Goal: Transaction & Acquisition: Purchase product/service

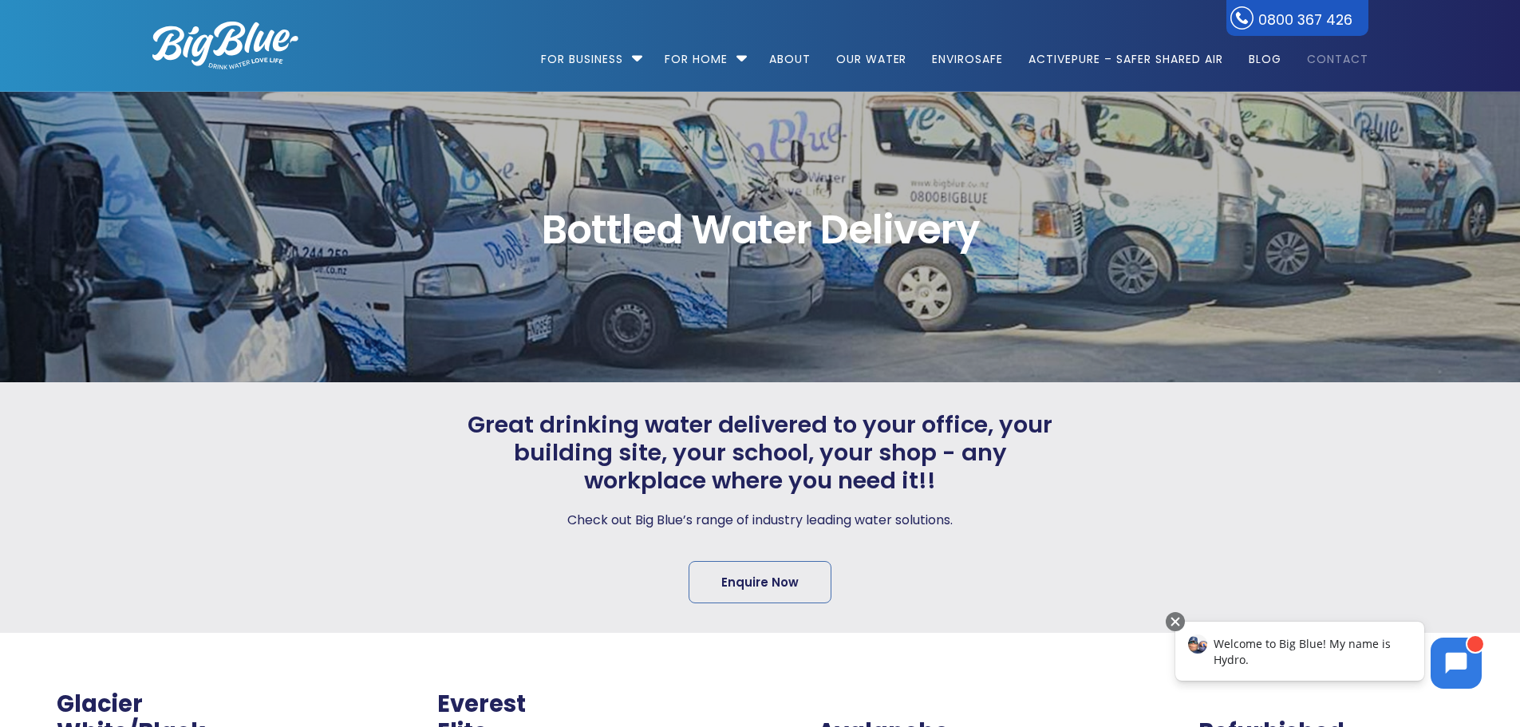
click at [1326, 56] on link "Contact" at bounding box center [1332, 51] width 73 height 103
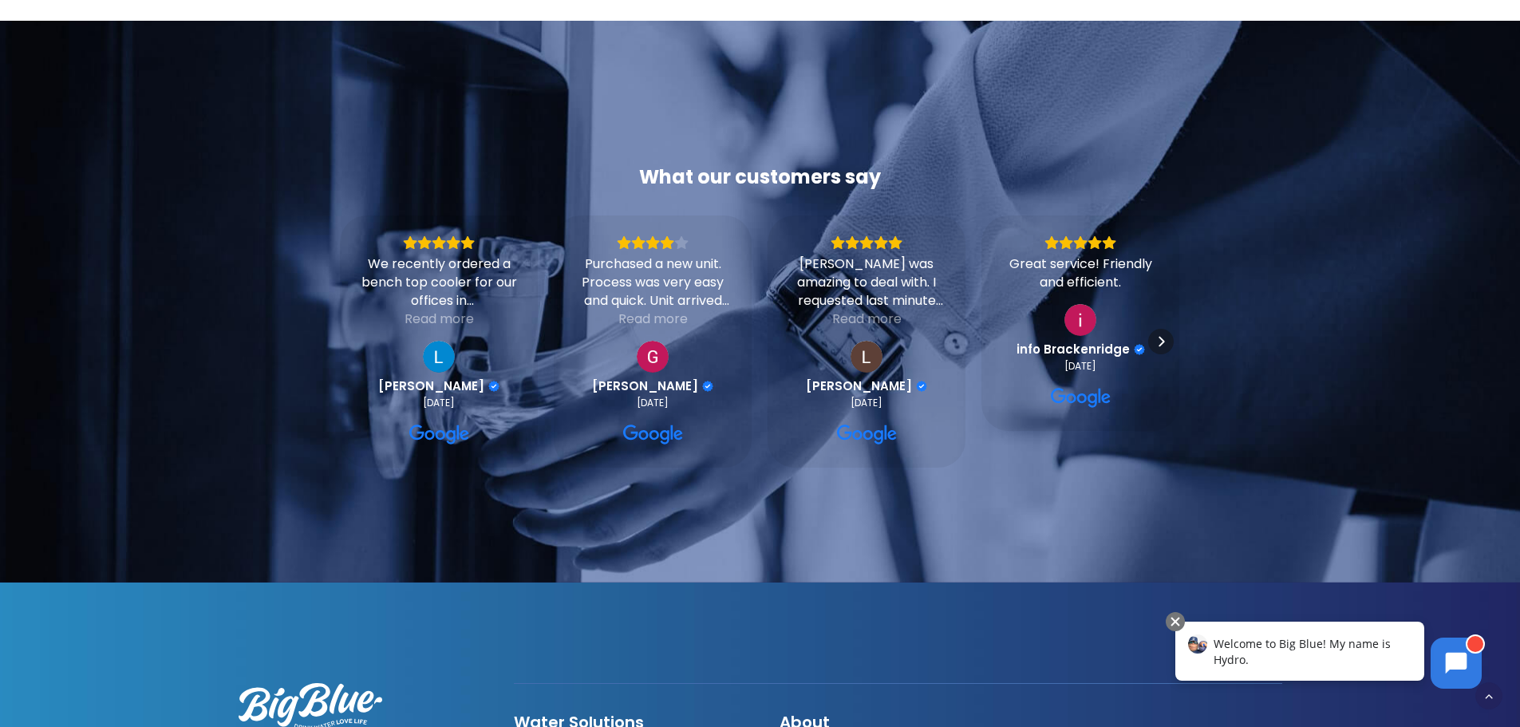
scroll to position [1696, 0]
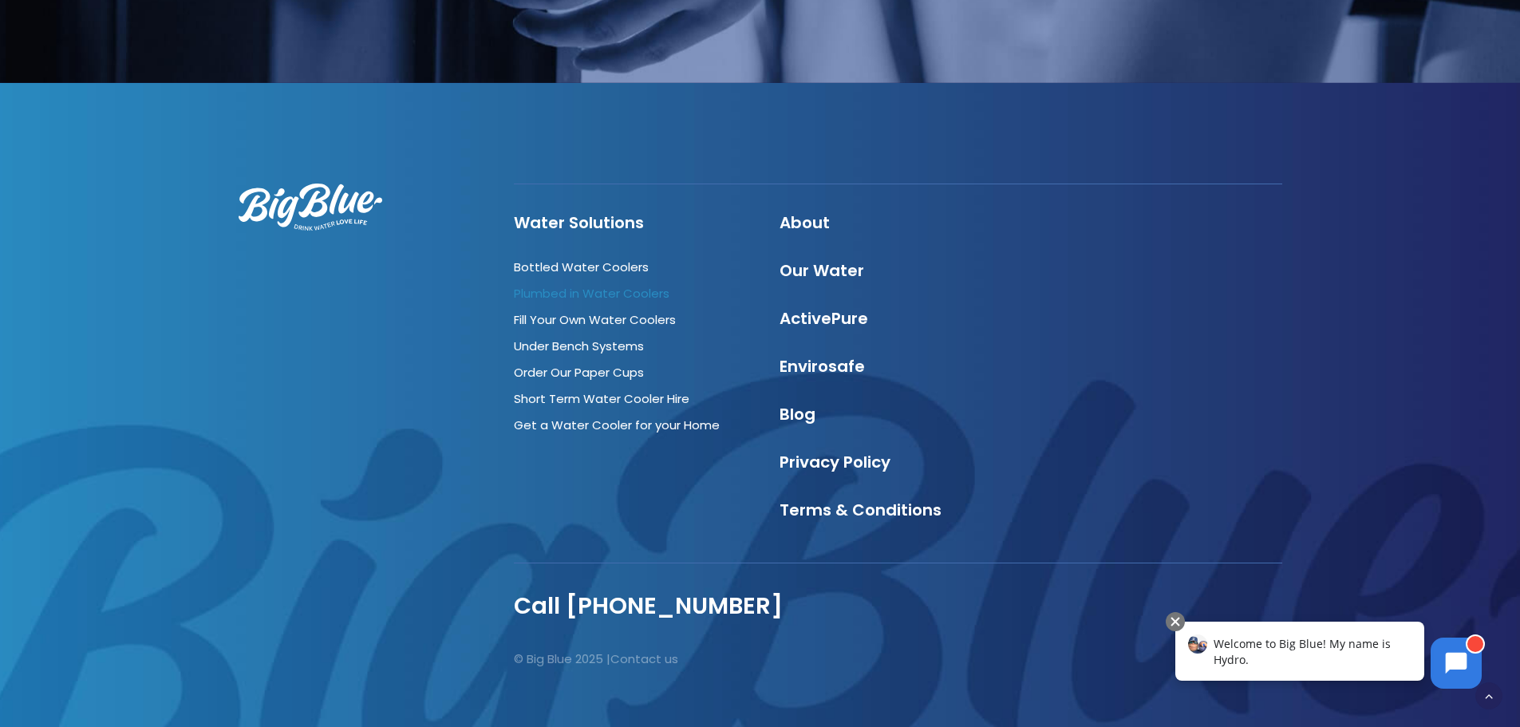
click at [641, 285] on link "Plumbed in Water Coolers" at bounding box center [592, 293] width 156 height 17
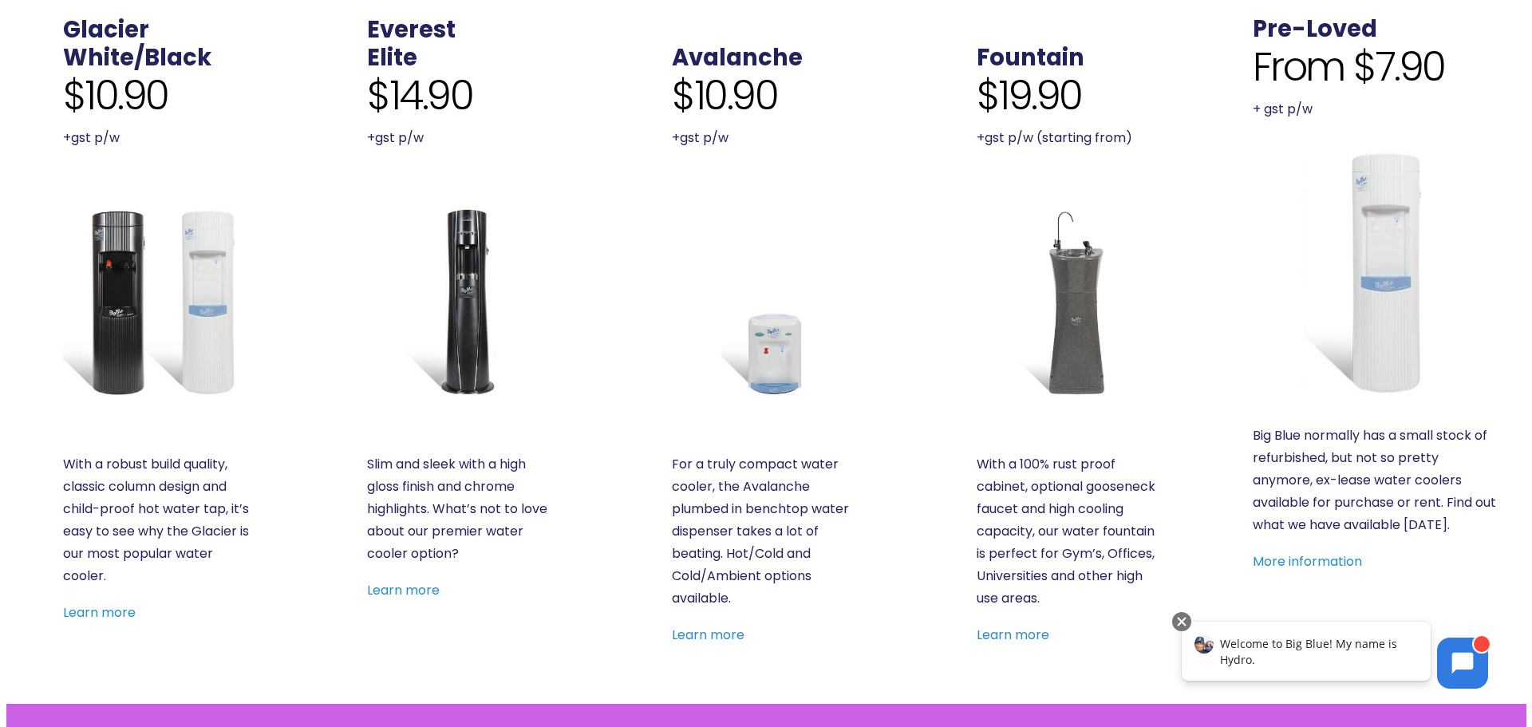
scroll to position [638, 0]
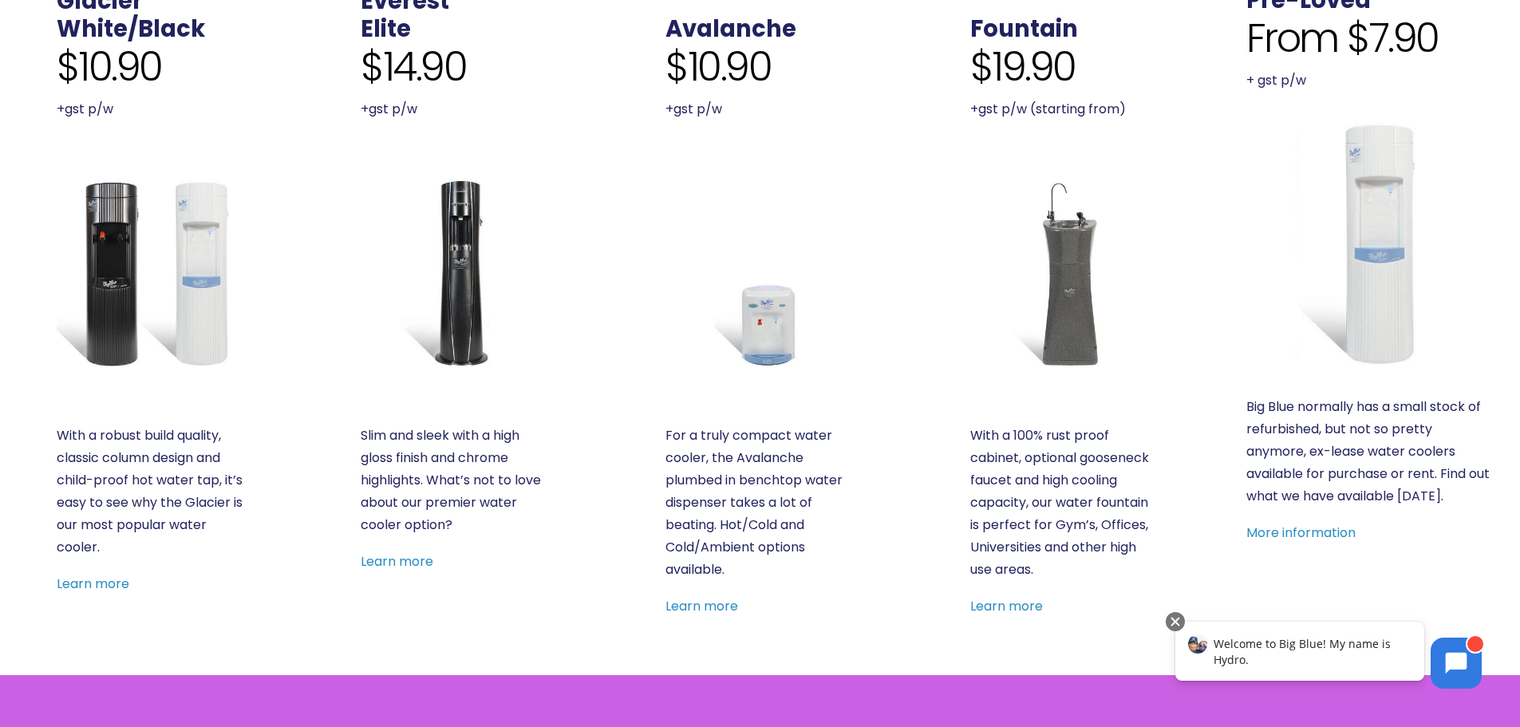
click at [172, 283] on img at bounding box center [151, 272] width 189 height 189
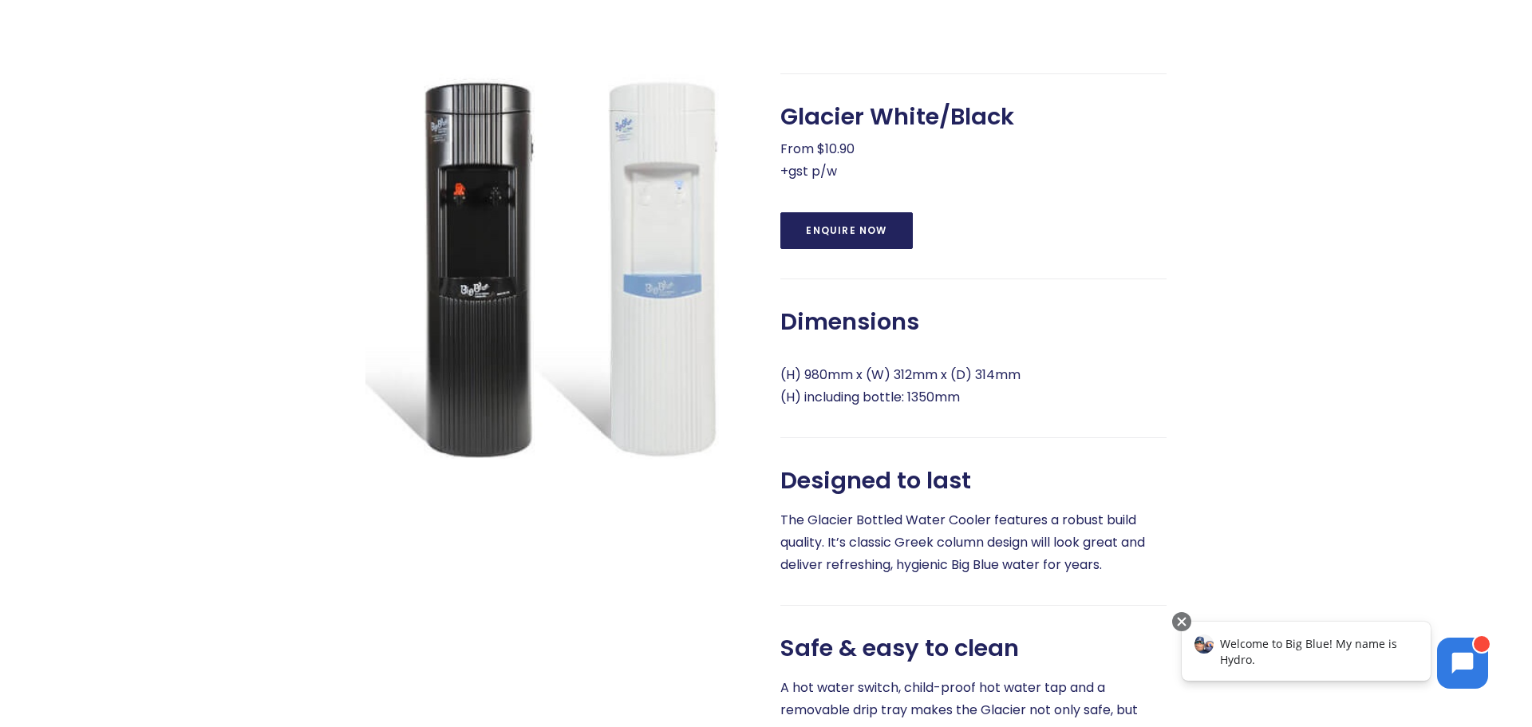
scroll to position [762, 0]
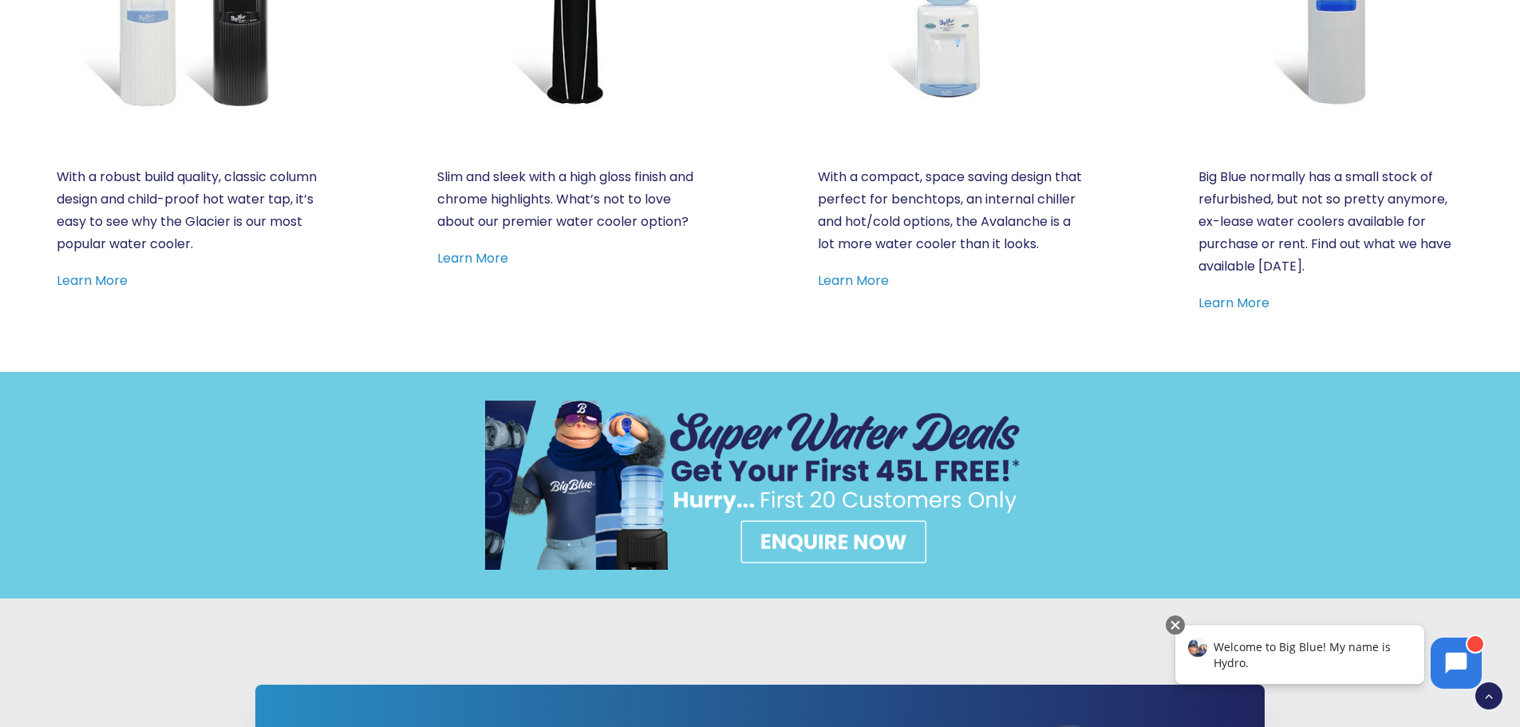
scroll to position [1117, 0]
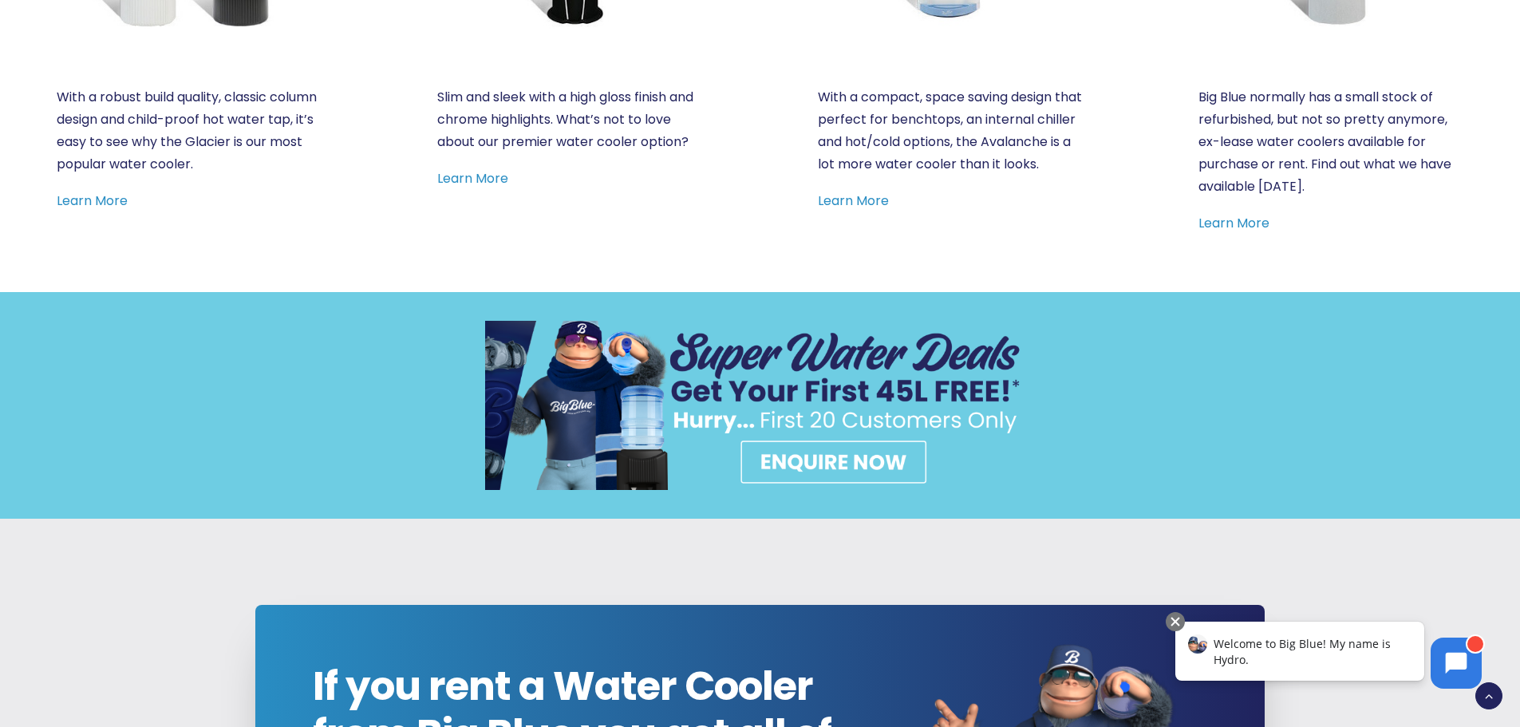
click at [894, 456] on img at bounding box center [760, 405] width 551 height 169
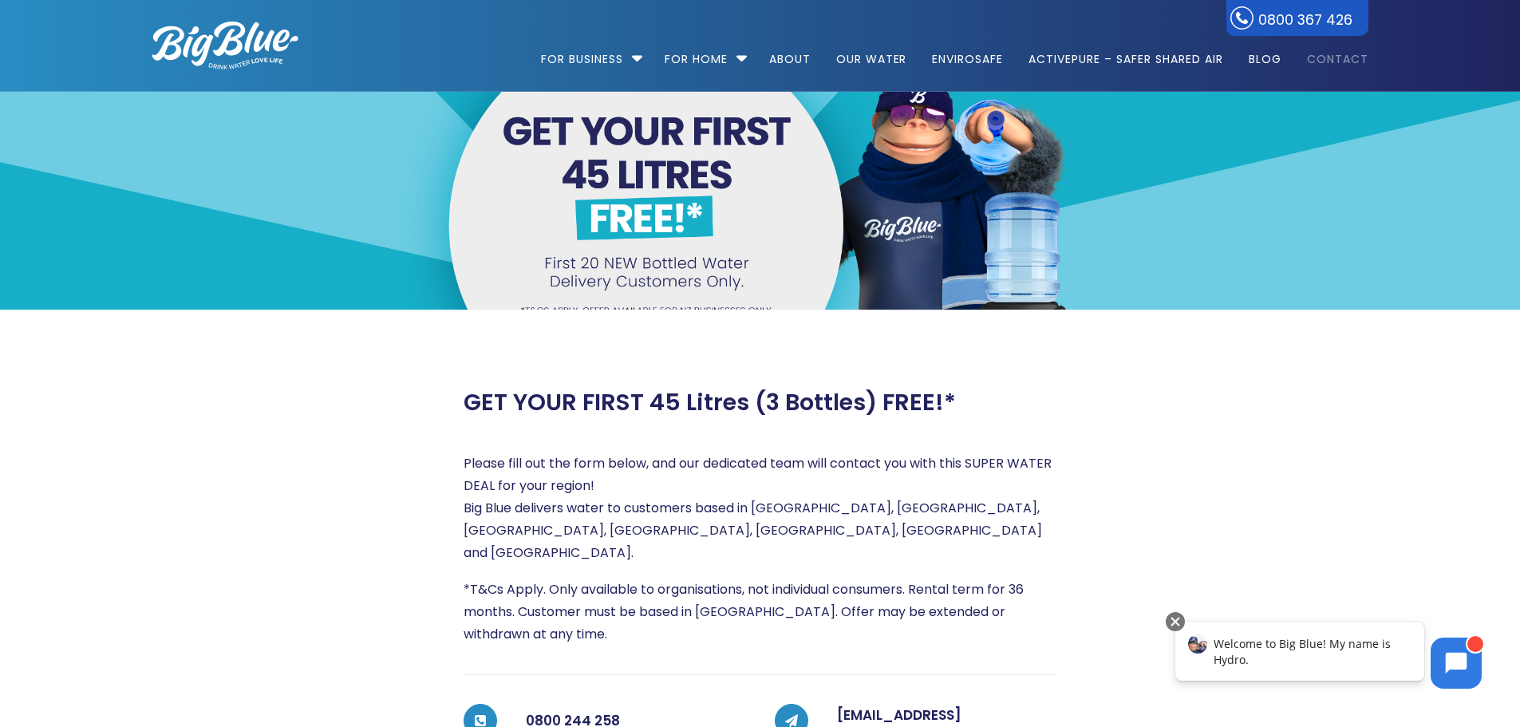
click at [1320, 57] on link "Contact" at bounding box center [1332, 51] width 73 height 103
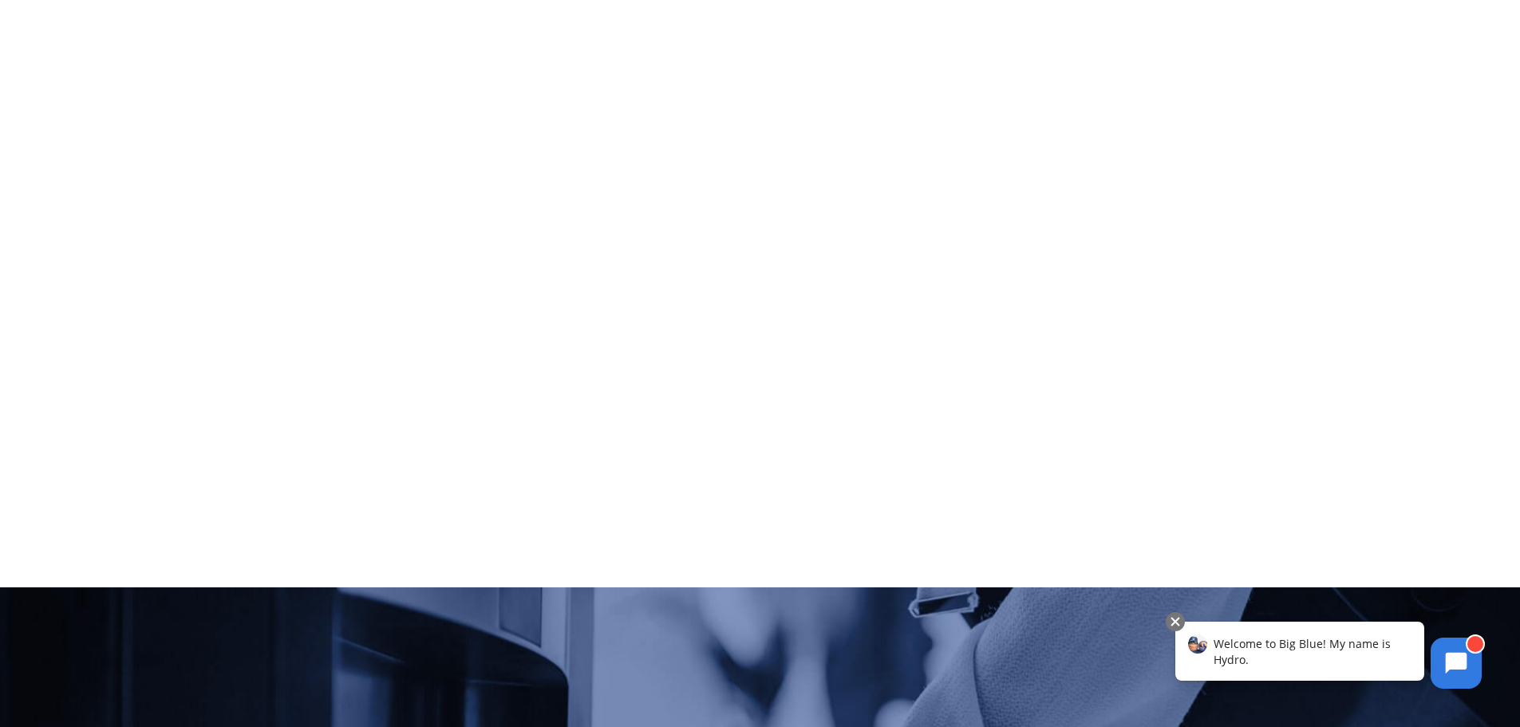
scroll to position [638, 0]
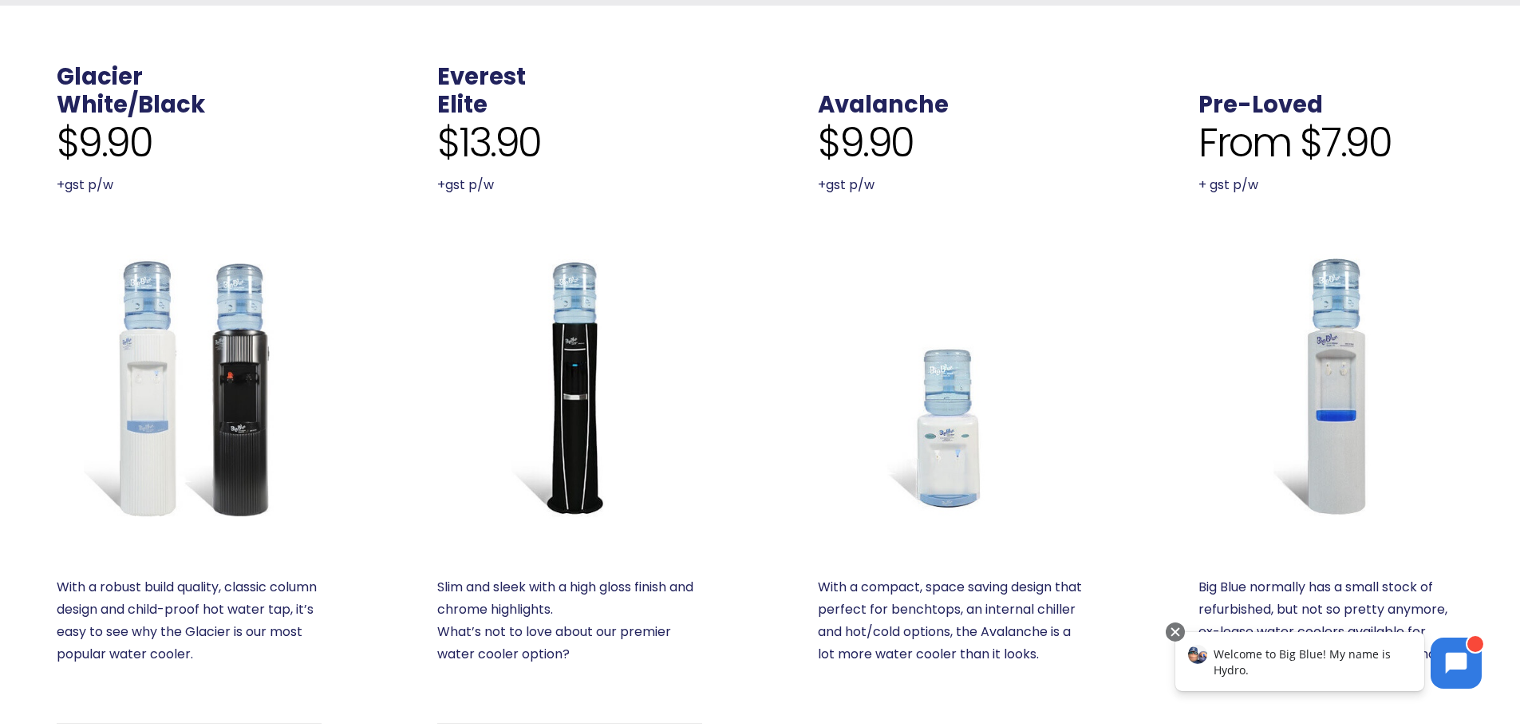
scroll to position [558, 0]
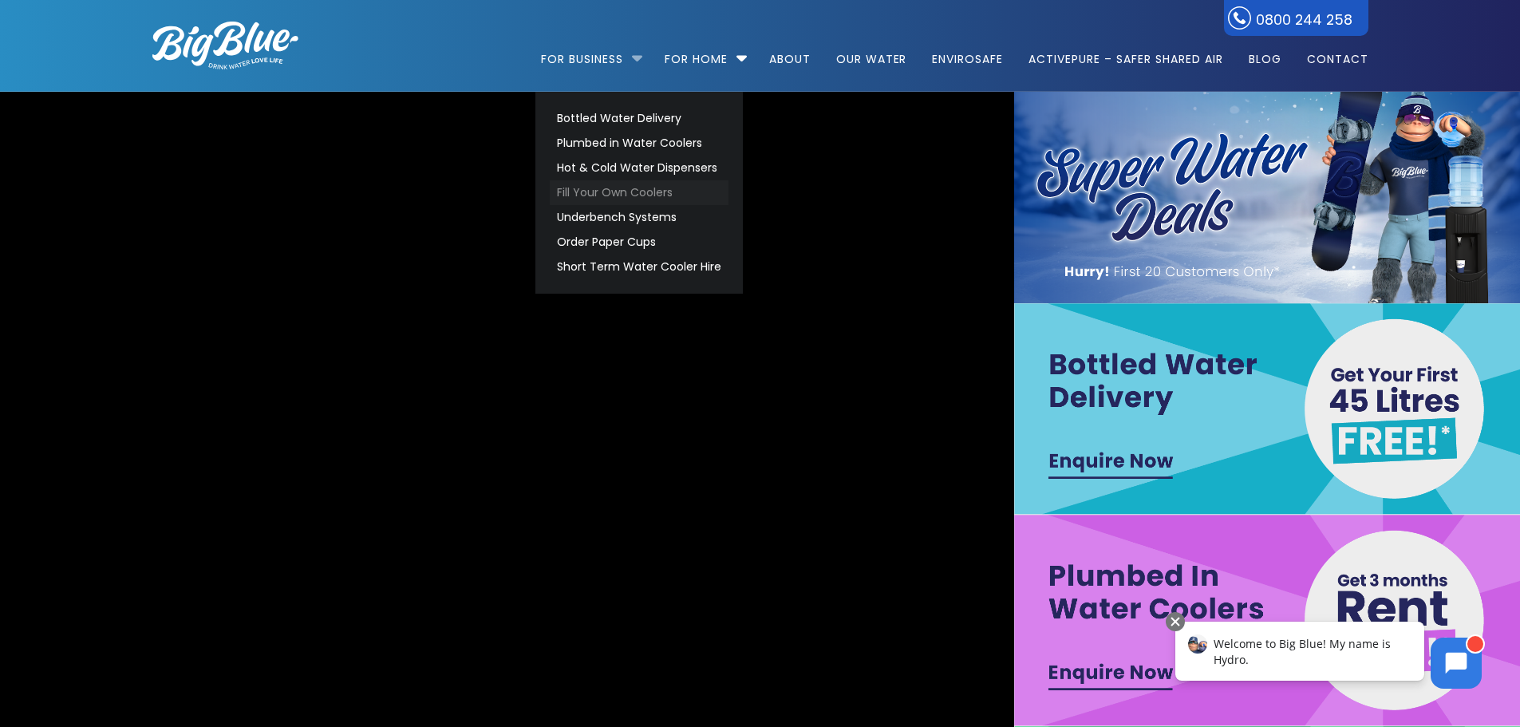
click at [585, 190] on link "Fill Your Own Coolers" at bounding box center [639, 192] width 179 height 25
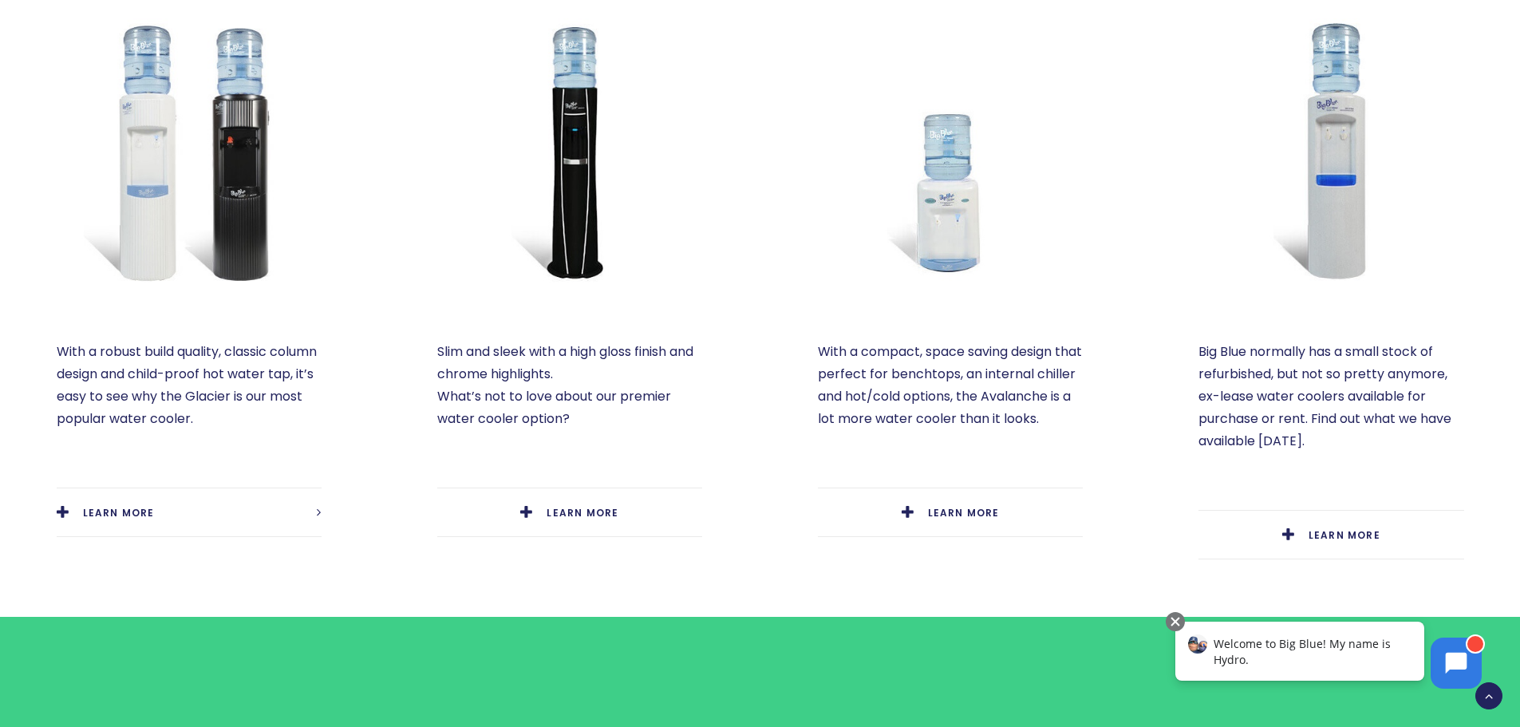
scroll to position [558, 0]
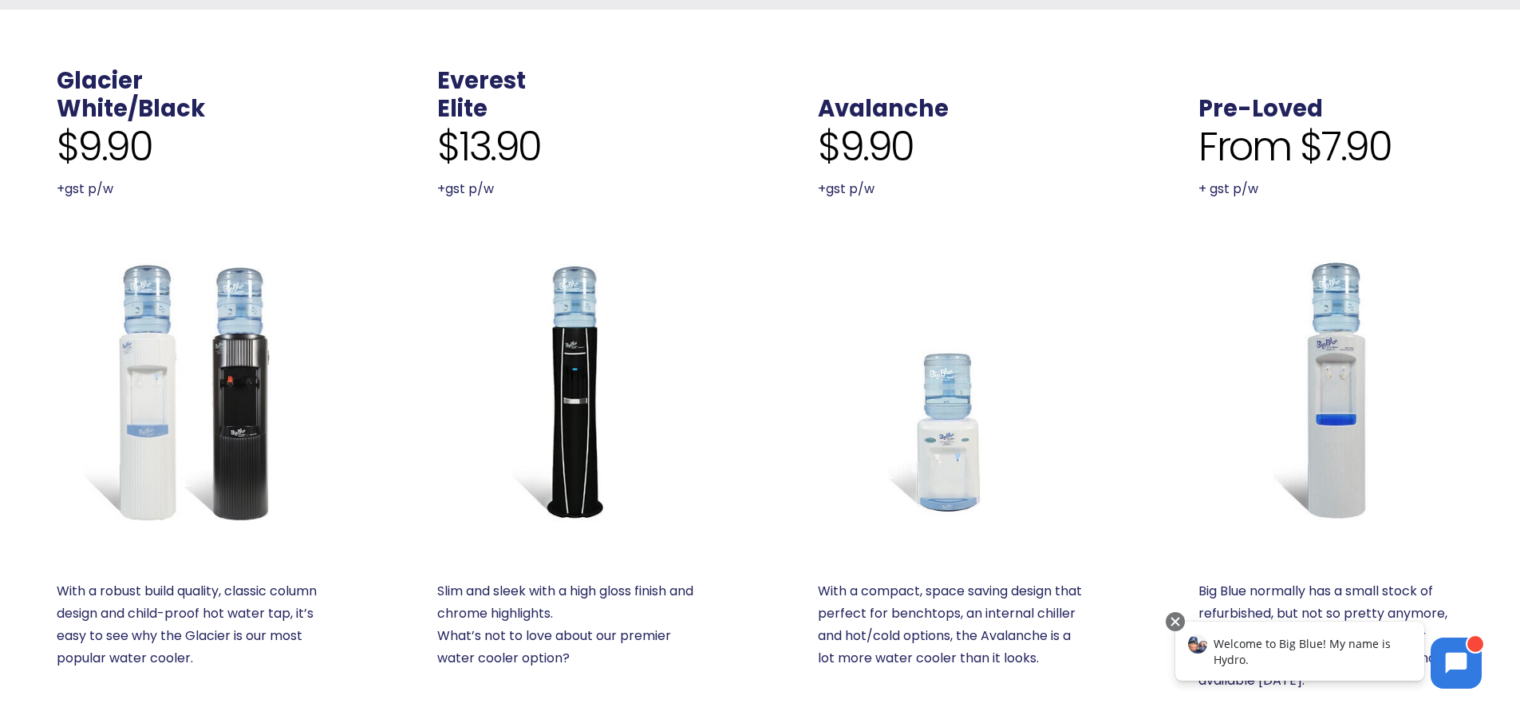
click at [1337, 371] on img at bounding box center [1330, 390] width 265 height 265
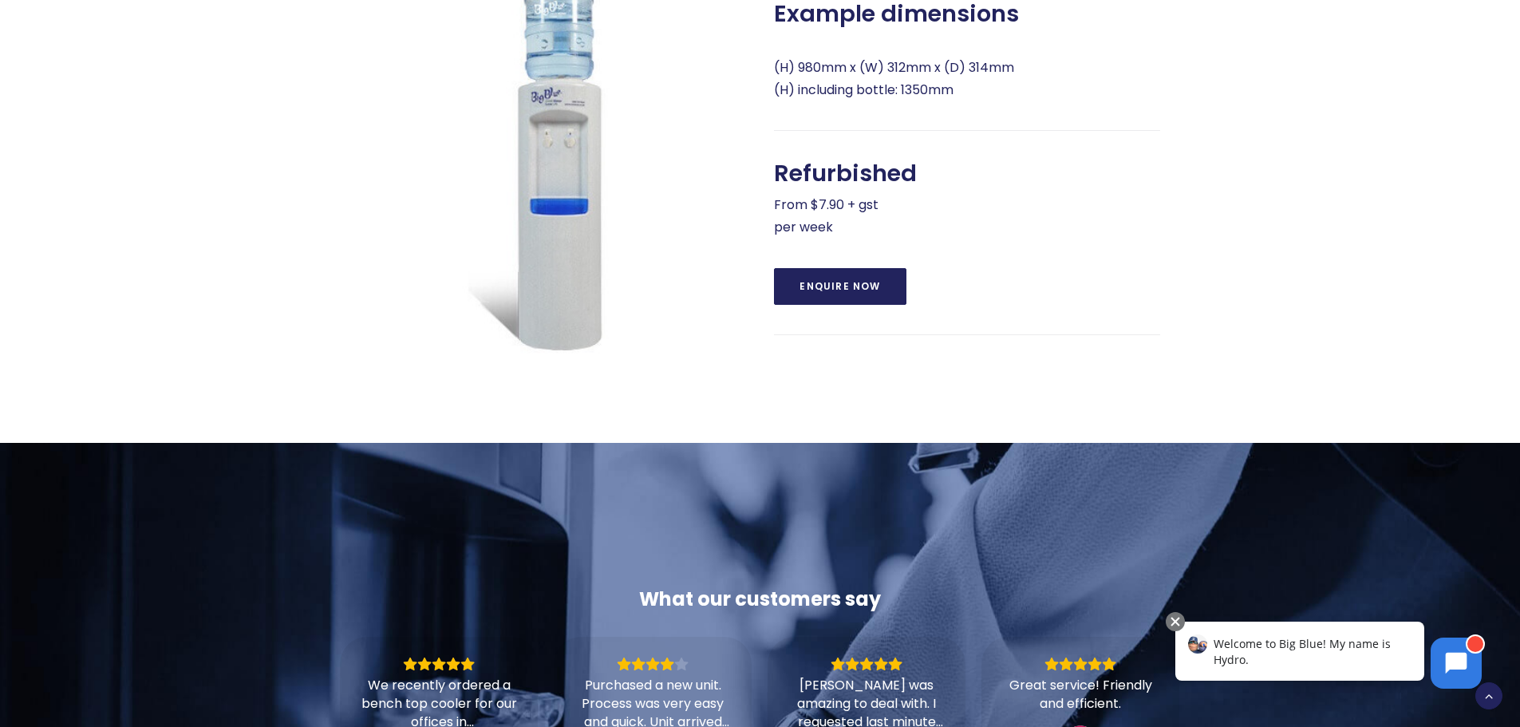
scroll to position [798, 0]
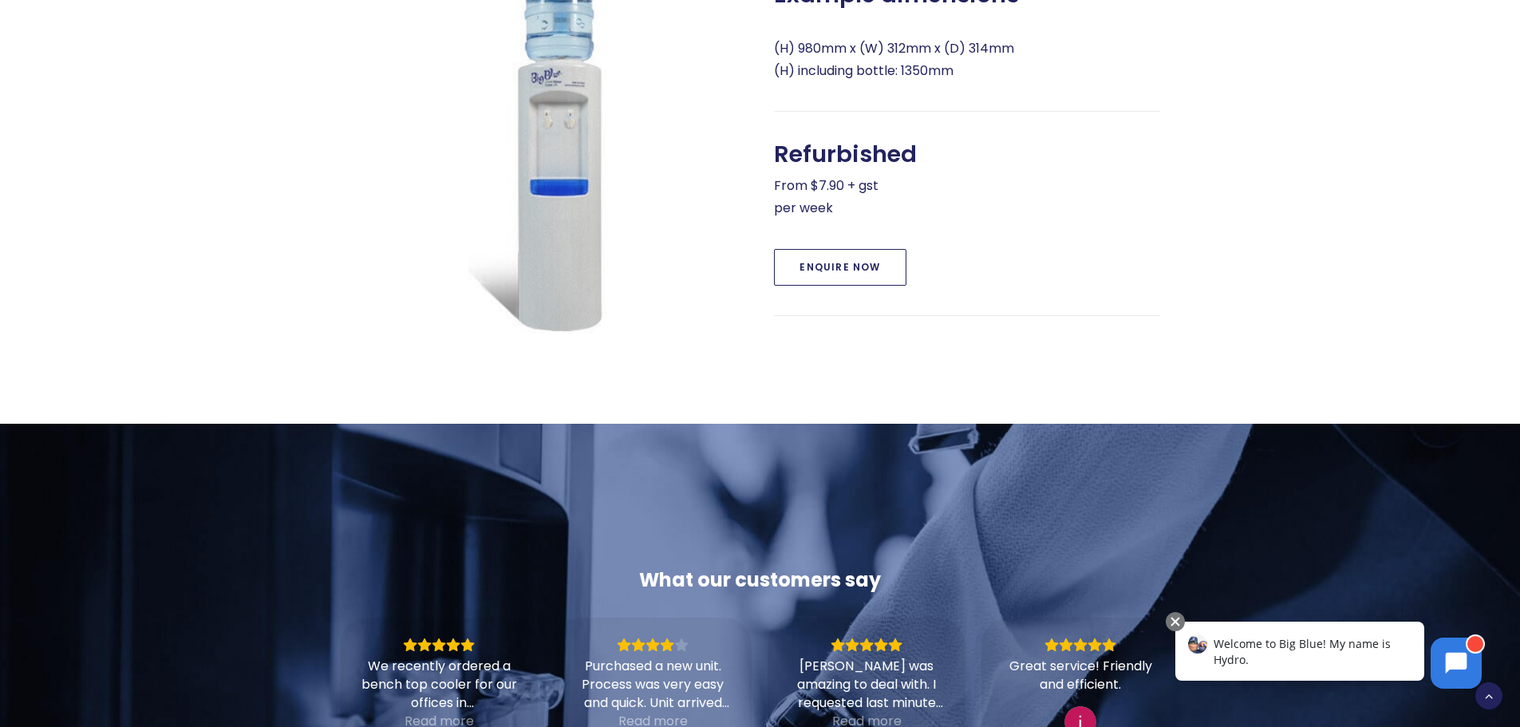
click at [841, 274] on link "Enquire Now" at bounding box center [840, 267] width 132 height 37
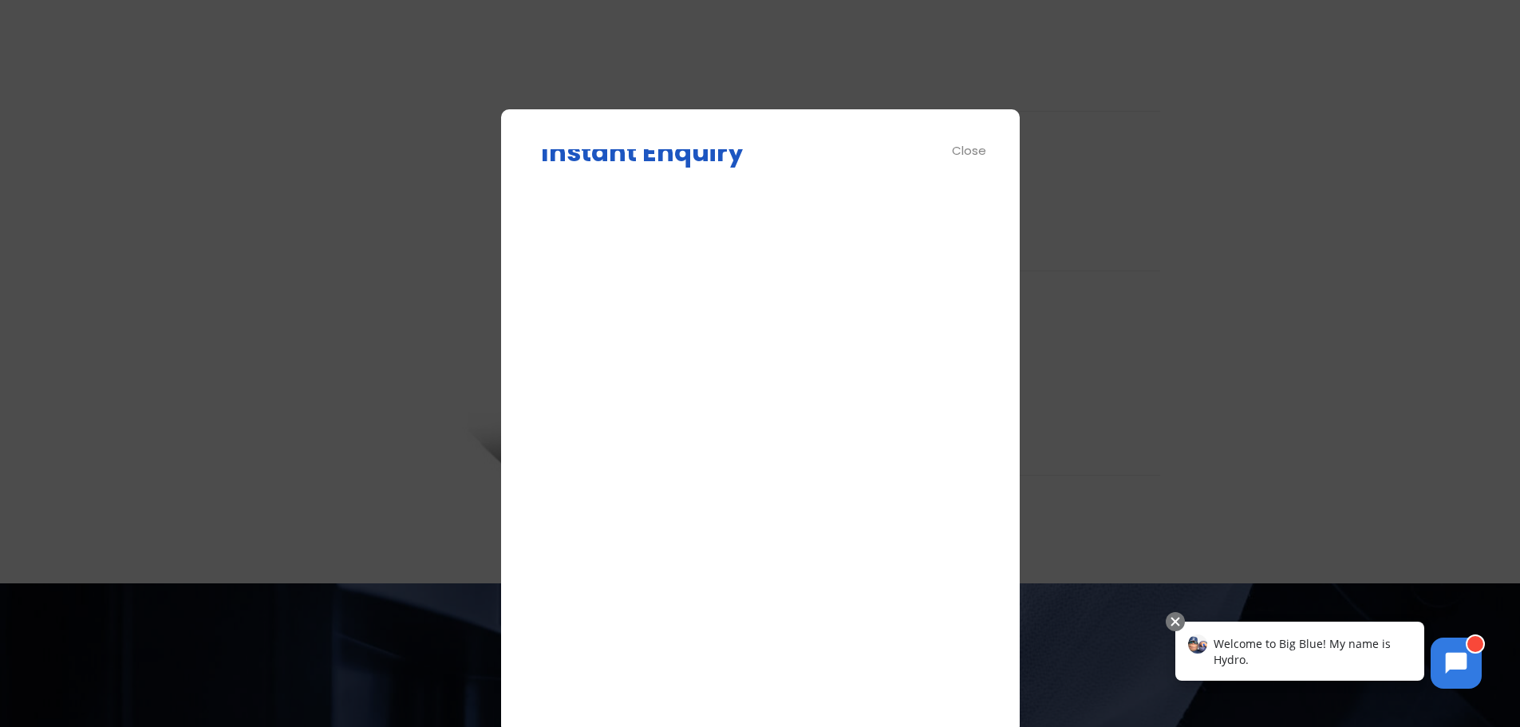
scroll to position [0, 0]
